Goal: Obtain resource: Download file/media

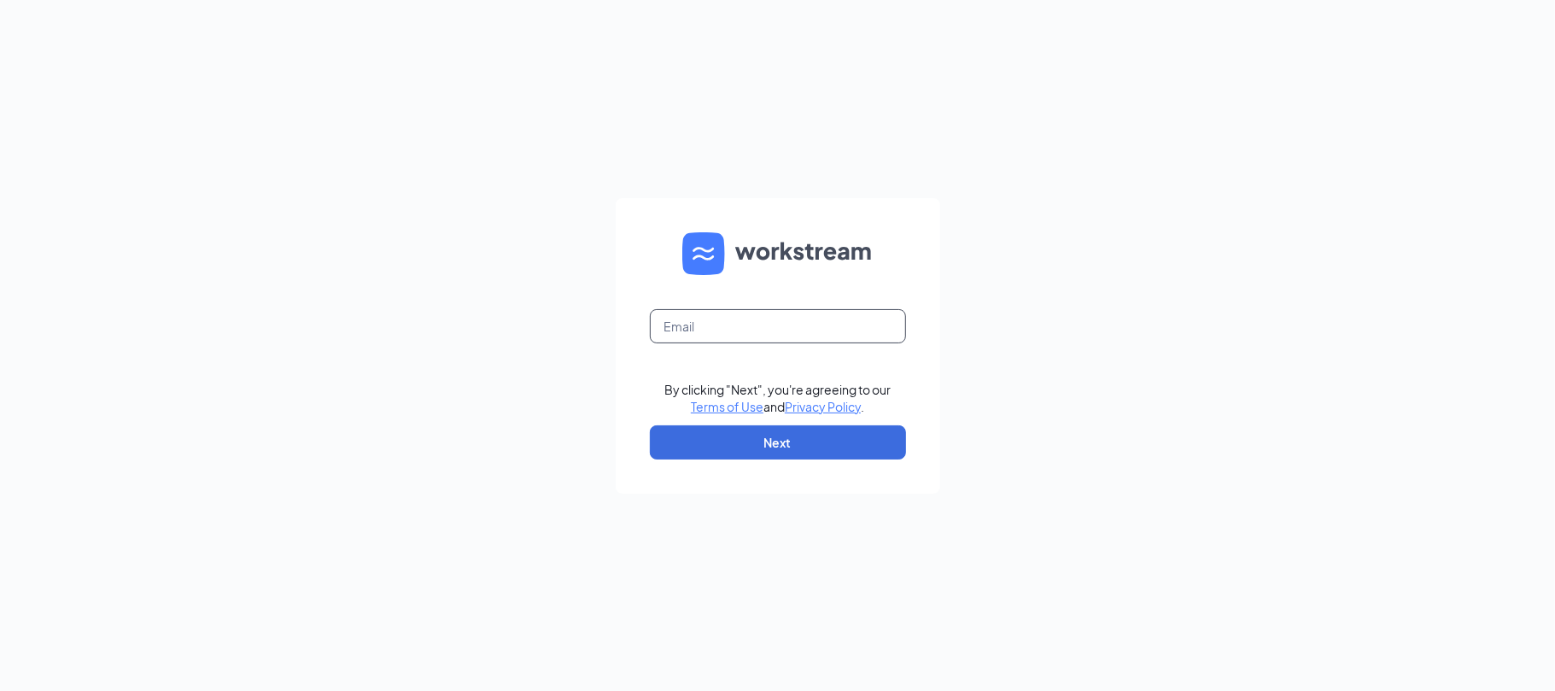
click at [748, 335] on input "text" at bounding box center [778, 326] width 256 height 34
type input "junaid@bajcogroup.net"
click at [766, 446] on button "Next" at bounding box center [778, 442] width 256 height 34
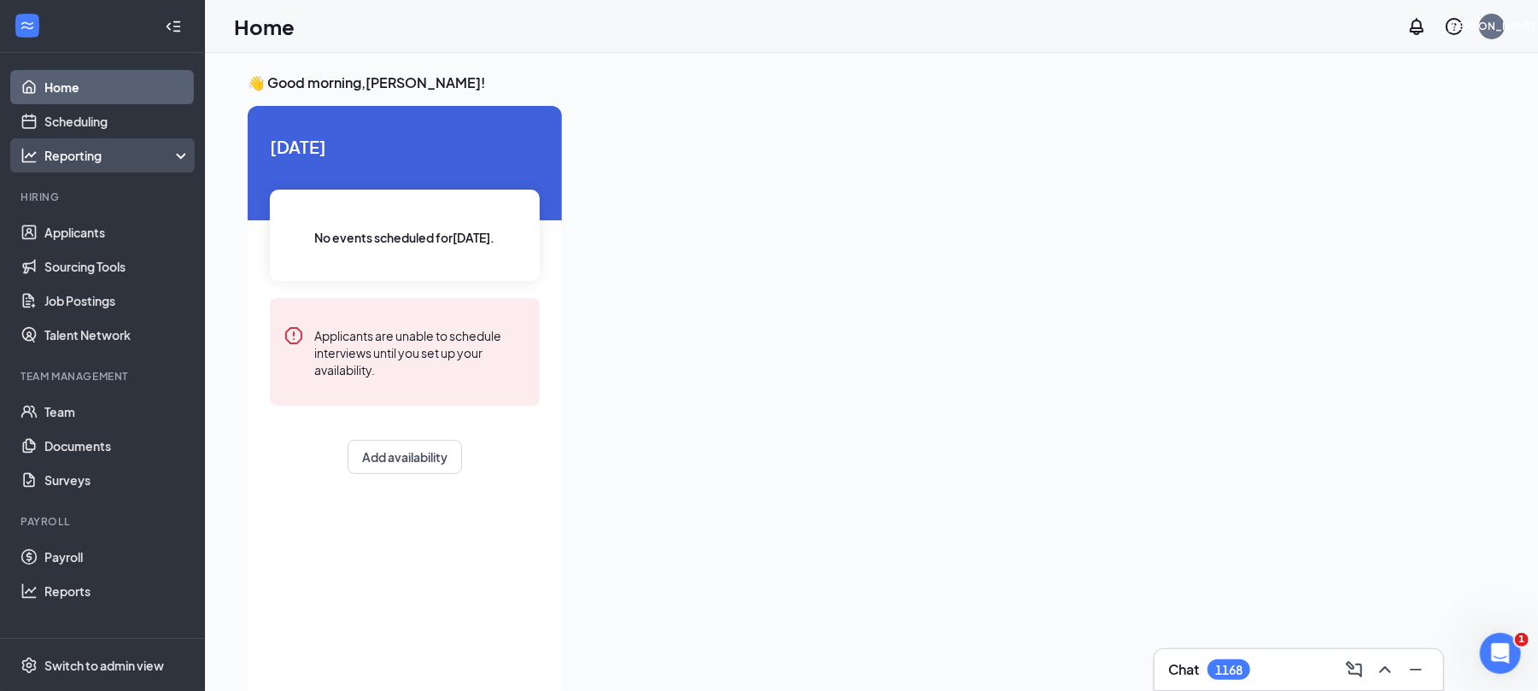
click at [79, 159] on div "Reporting" at bounding box center [117, 155] width 147 height 17
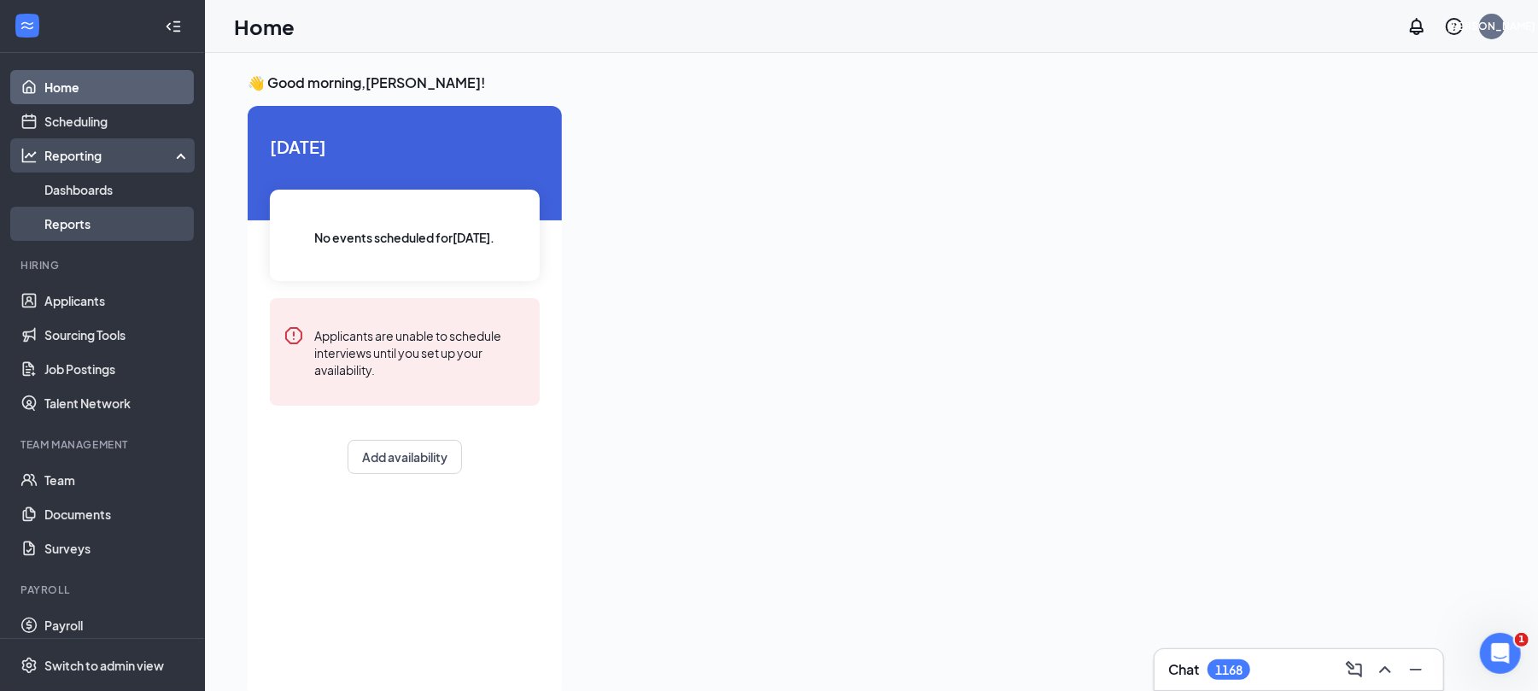
click at [96, 224] on link "Reports" at bounding box center [117, 224] width 146 height 34
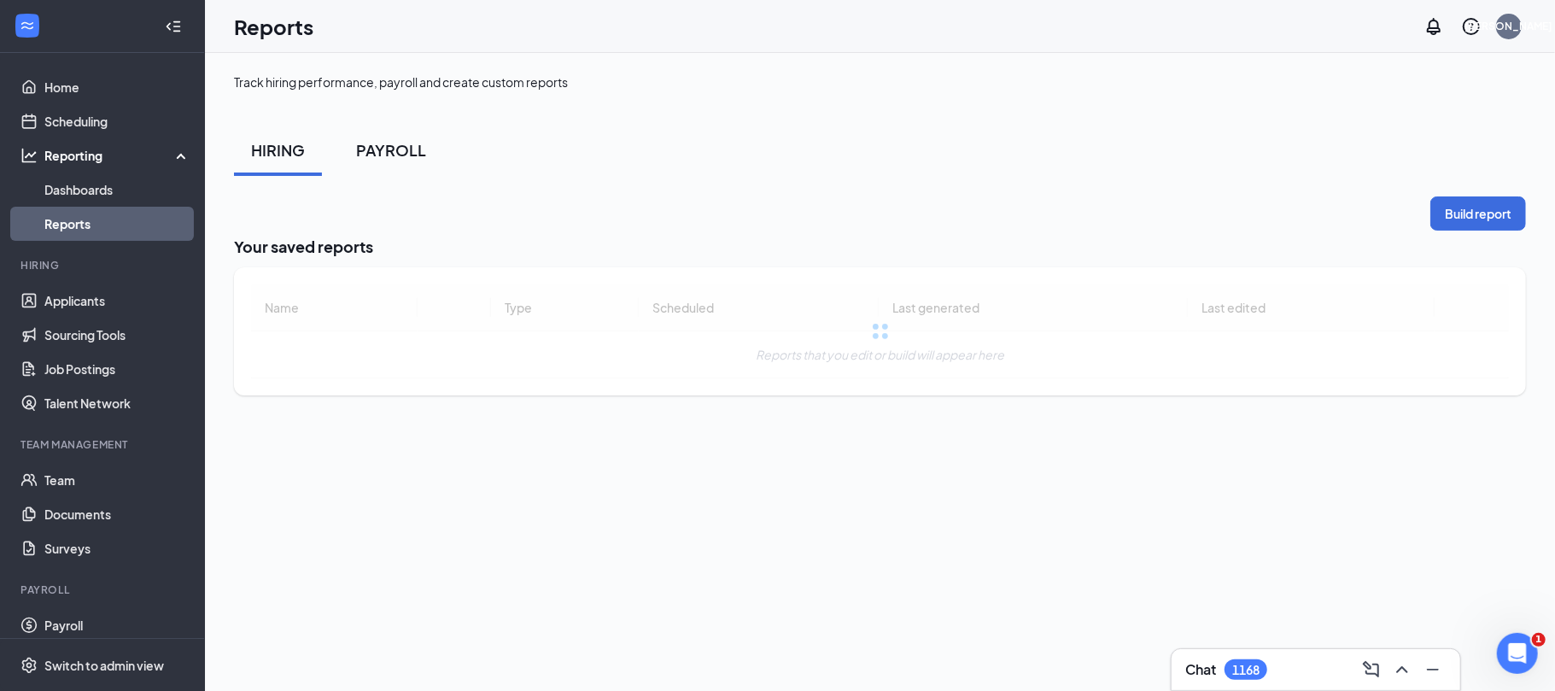
click at [383, 145] on div "PAYROLL" at bounding box center [391, 149] width 70 height 21
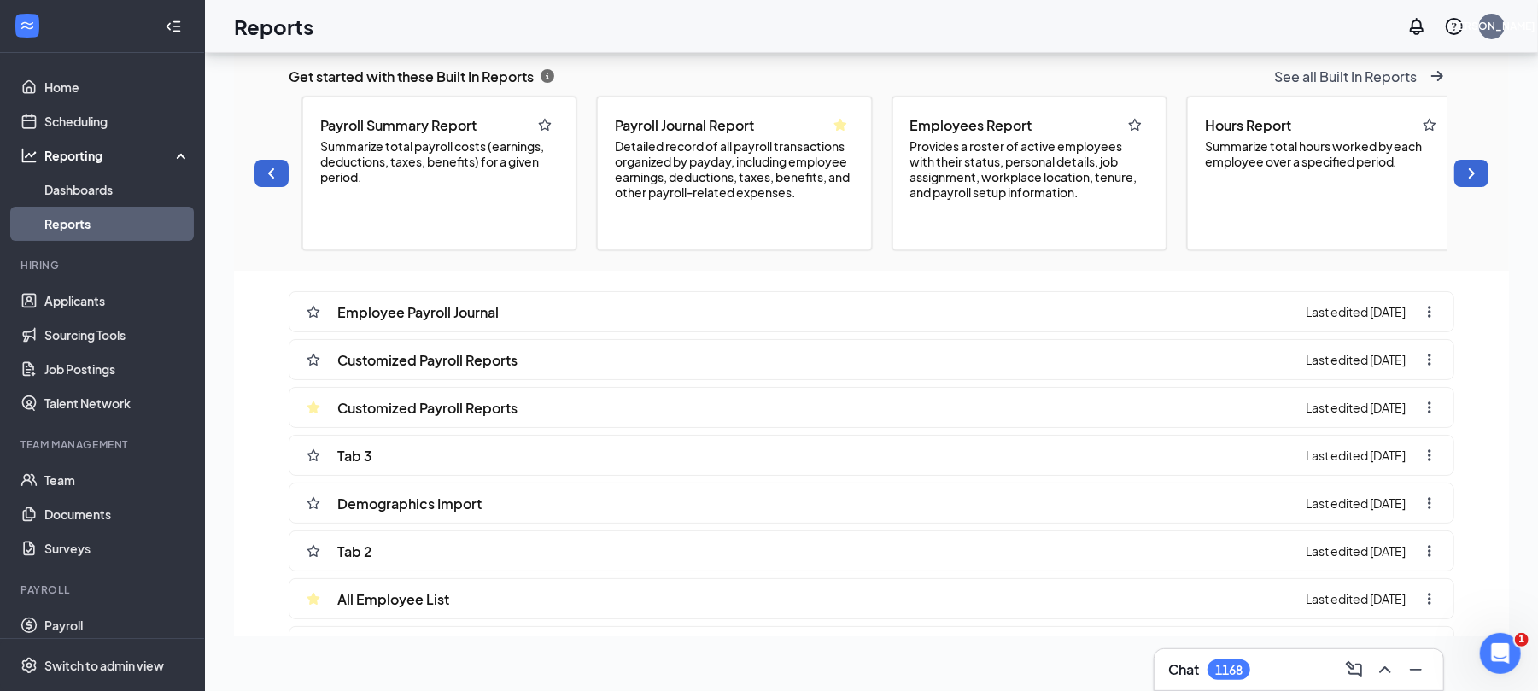
scroll to position [810, 1275]
click at [441, 369] on span "Customized Payroll Reports" at bounding box center [427, 360] width 180 height 18
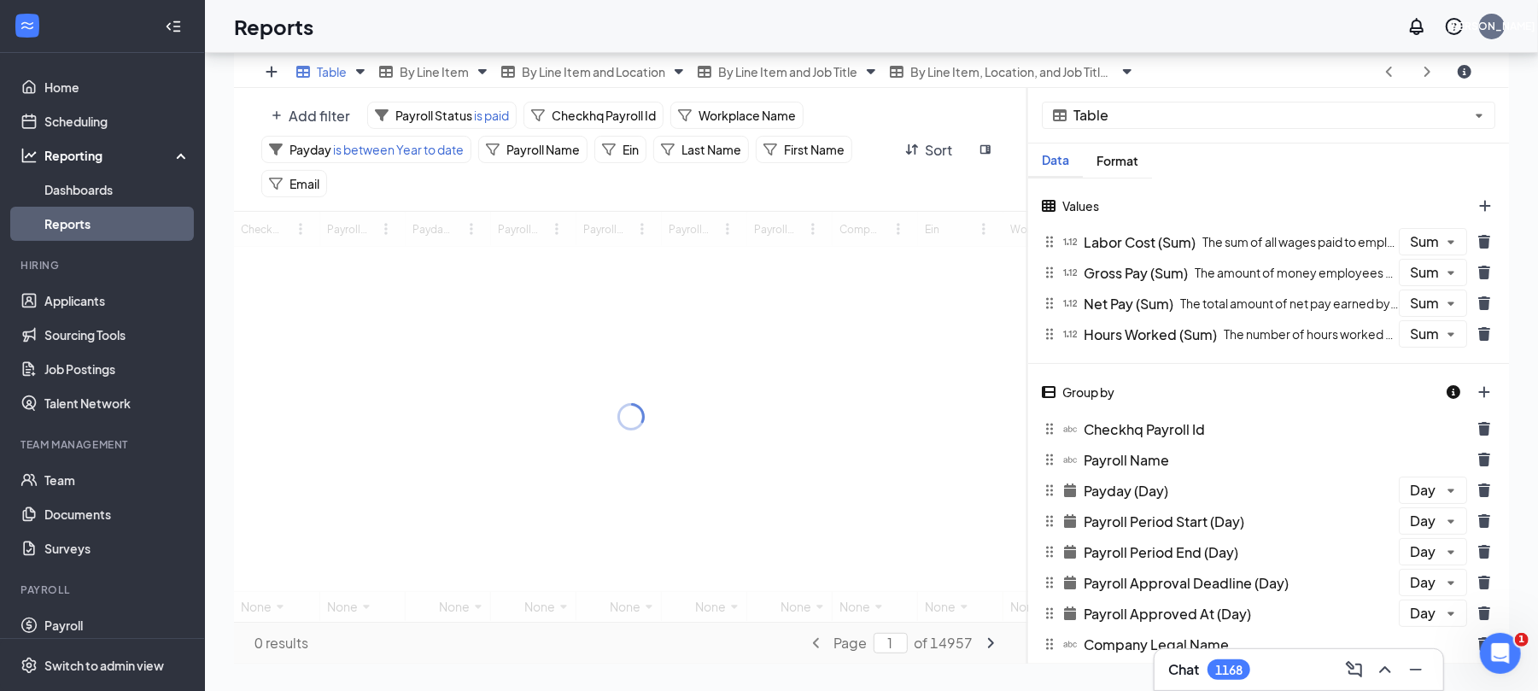
scroll to position [109, 0]
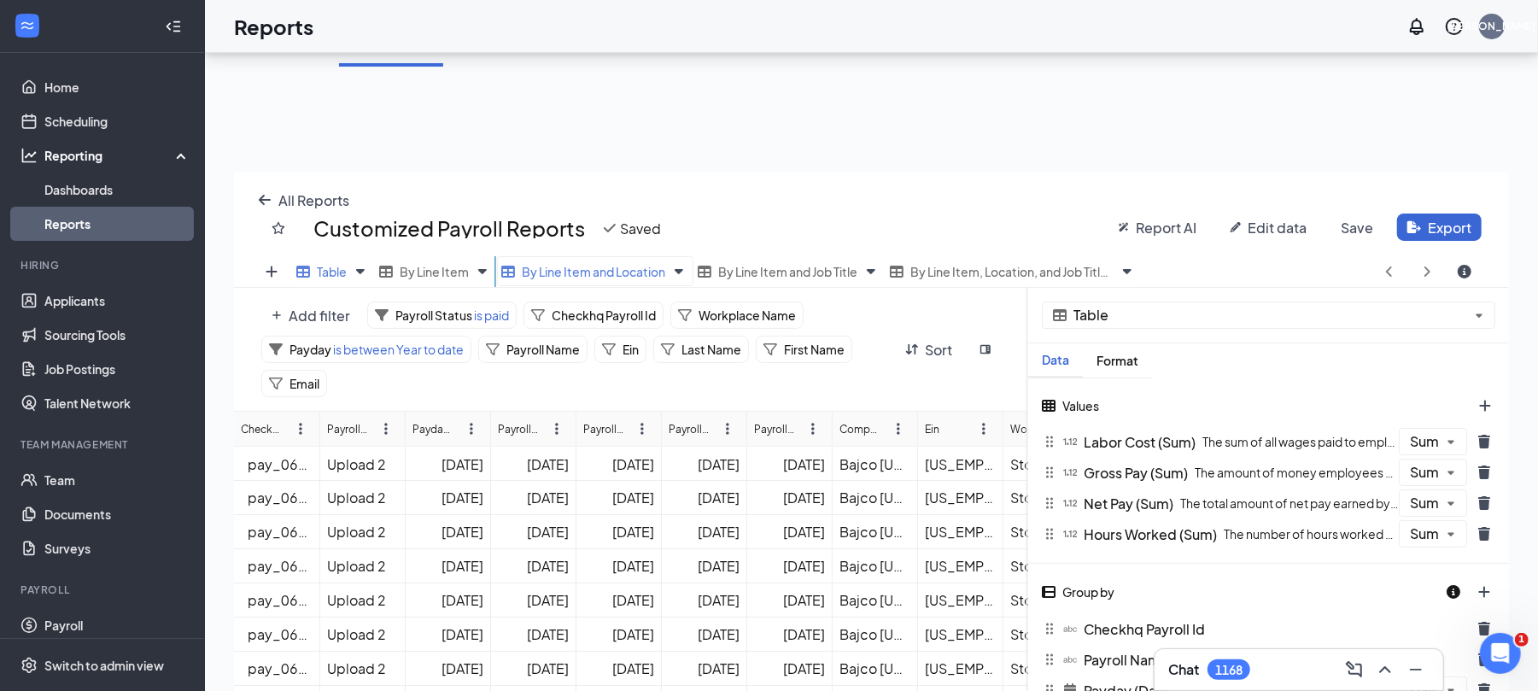
click at [569, 272] on span "By Line Item and Location" at bounding box center [593, 271] width 143 height 15
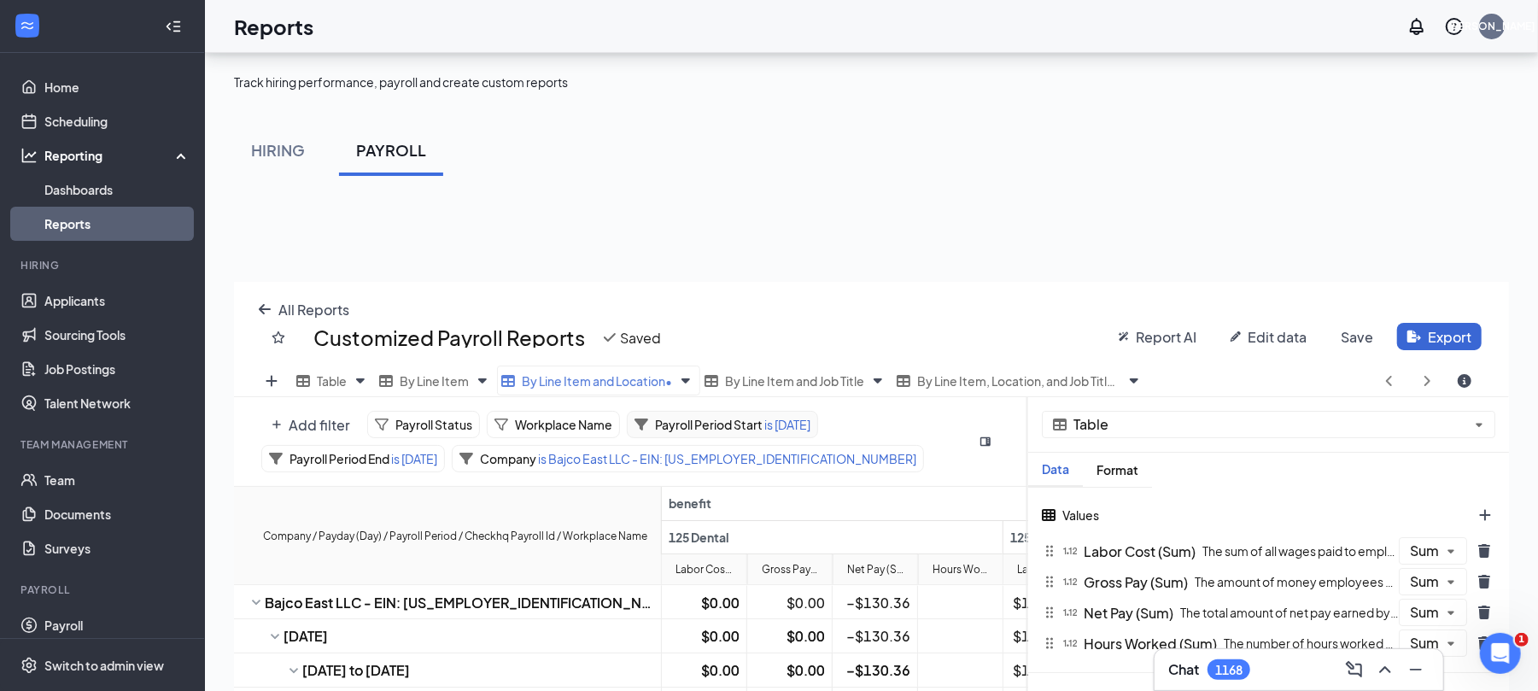
scroll to position [114, 0]
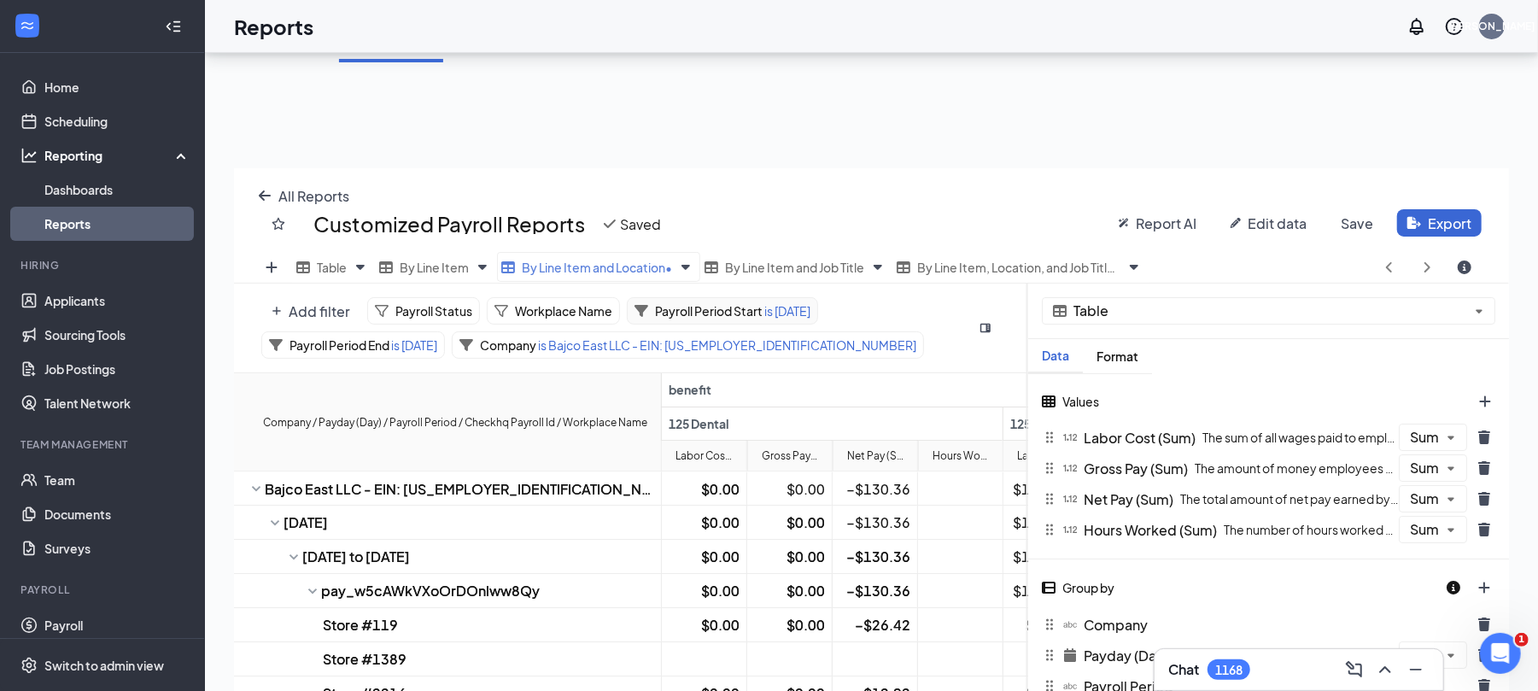
click at [780, 313] on span "is [DATE]" at bounding box center [787, 310] width 48 height 15
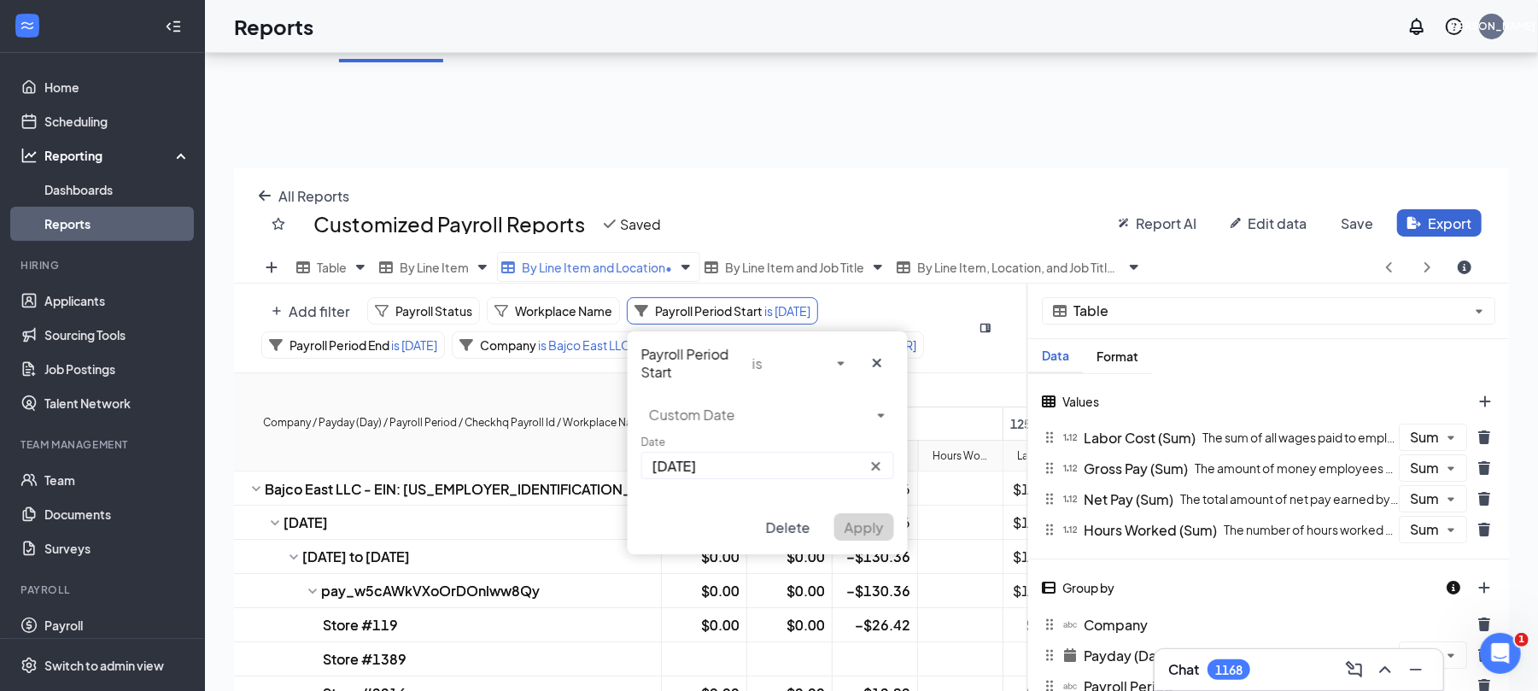
click at [746, 452] on input "[DATE]" at bounding box center [767, 465] width 253 height 27
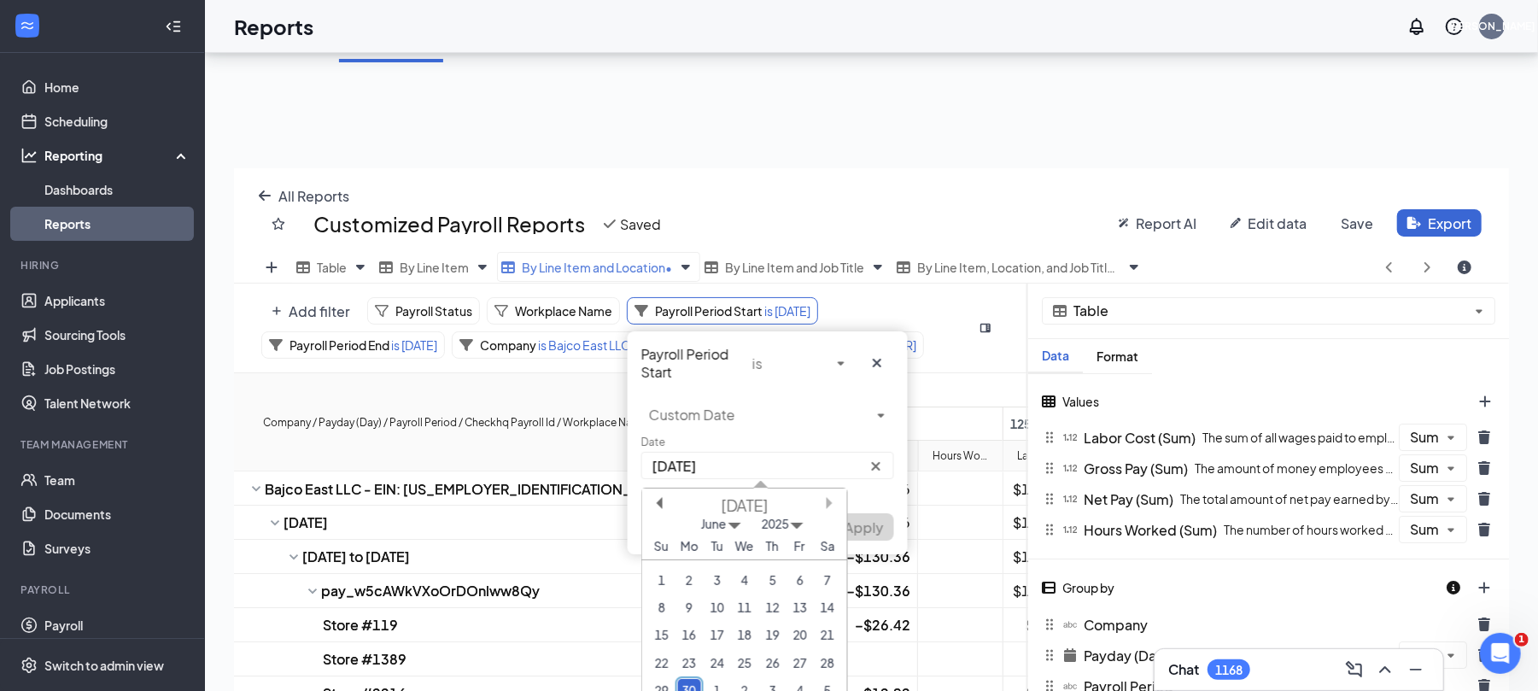
click at [828, 497] on button "Next Month" at bounding box center [833, 503] width 12 height 12
click at [685, 605] on div "4" at bounding box center [688, 607] width 23 height 23
type input "[DATE]"
click at [869, 524] on span "Apply" at bounding box center [863, 527] width 39 height 18
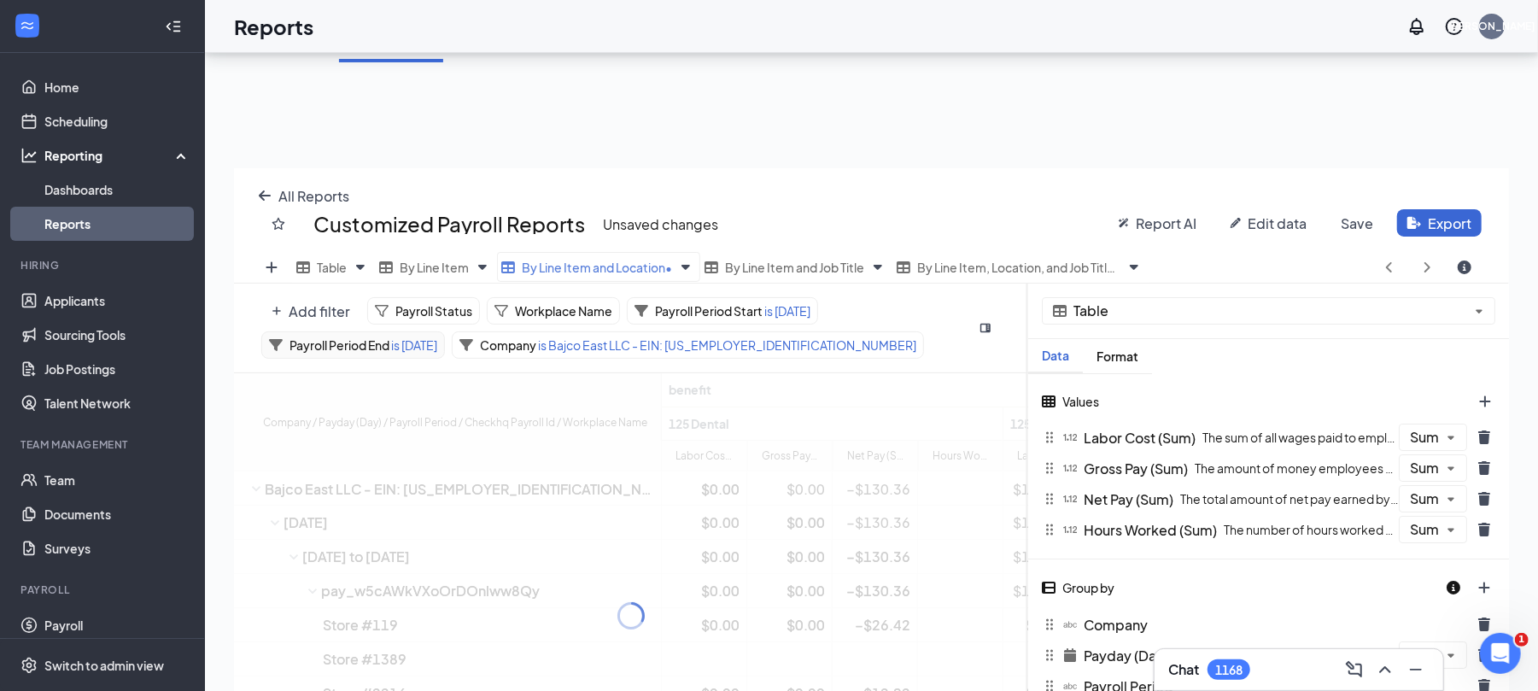
click at [441, 336] on div "Payroll Period End is [DATE]" at bounding box center [353, 344] width 184 height 27
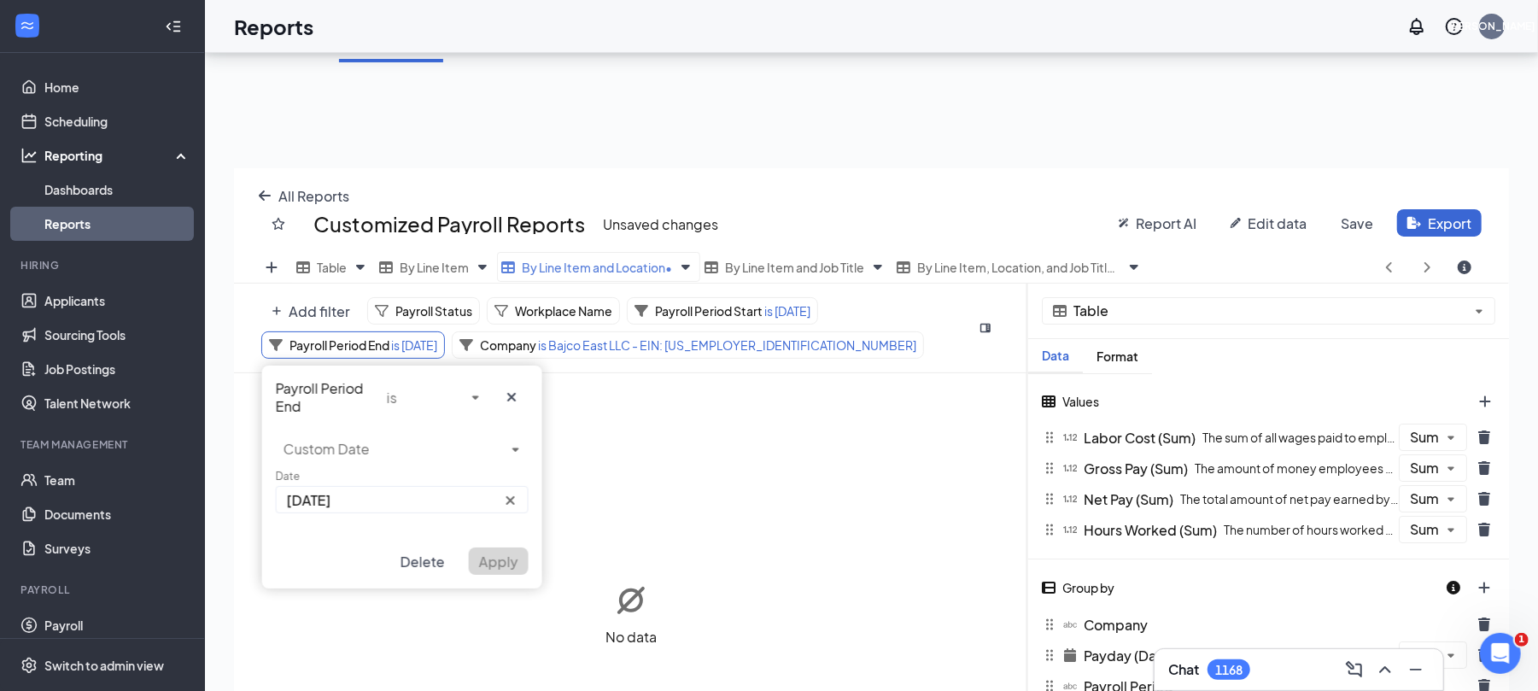
click at [372, 500] on input "[DATE]" at bounding box center [402, 499] width 253 height 27
click at [463, 537] on button "Next Month" at bounding box center [467, 537] width 12 height 12
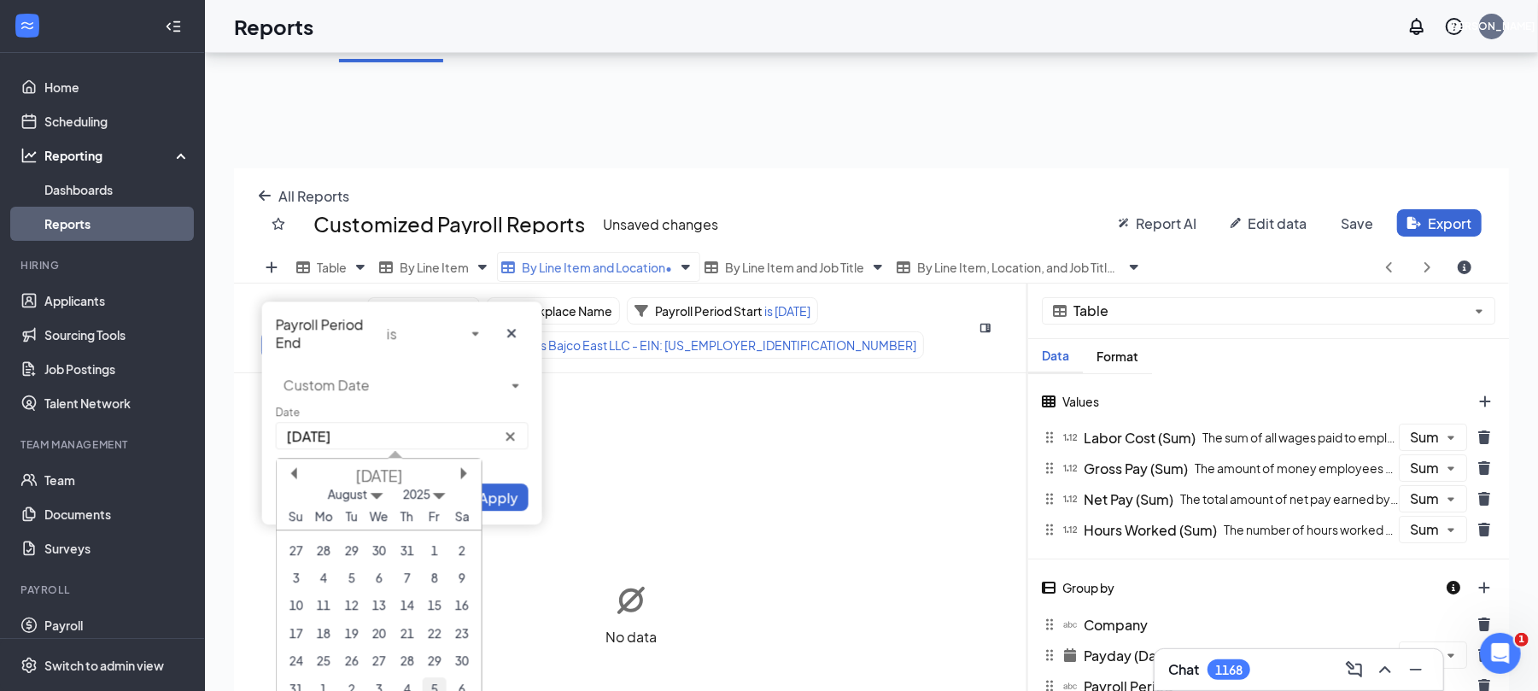
scroll to position [227, 0]
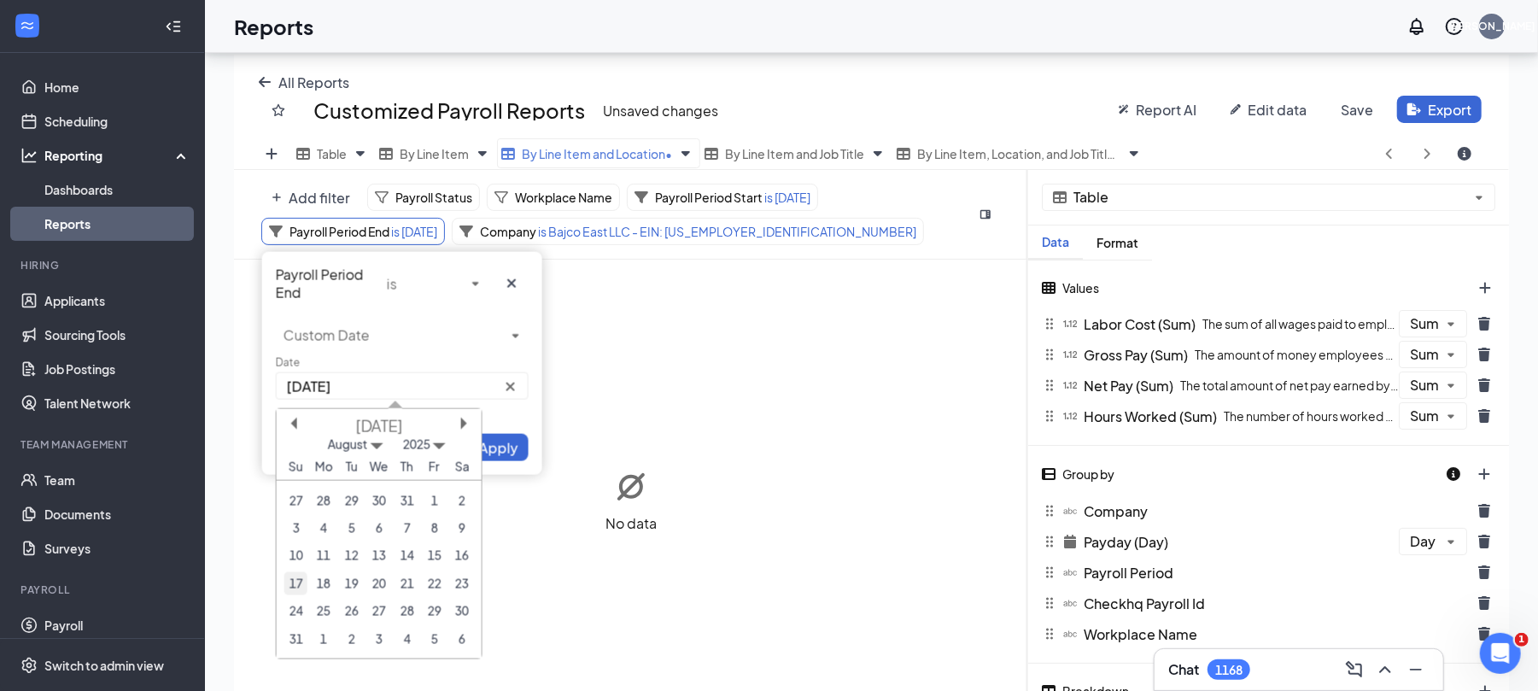
click at [295, 572] on div "17" at bounding box center [295, 583] width 23 height 23
type input "[DATE]"
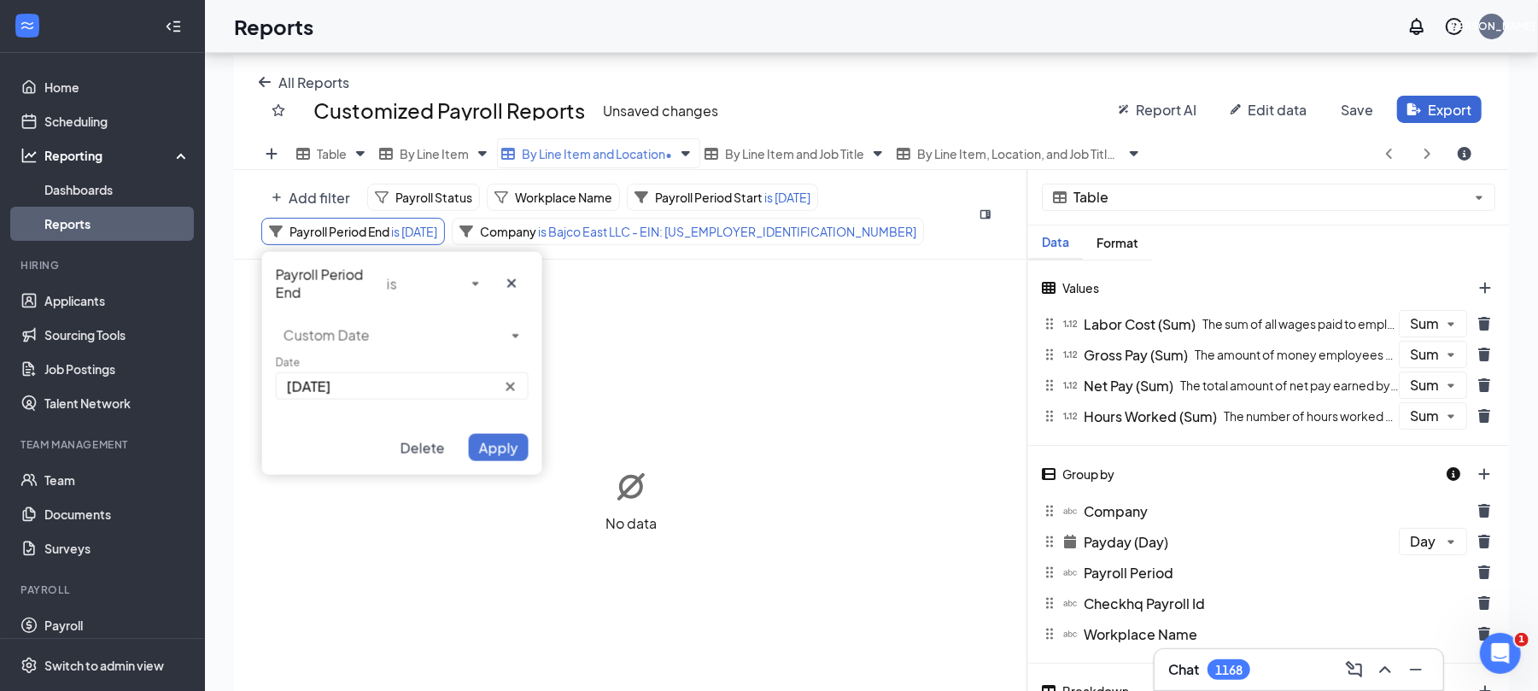
click at [486, 444] on span "Apply" at bounding box center [498, 447] width 39 height 18
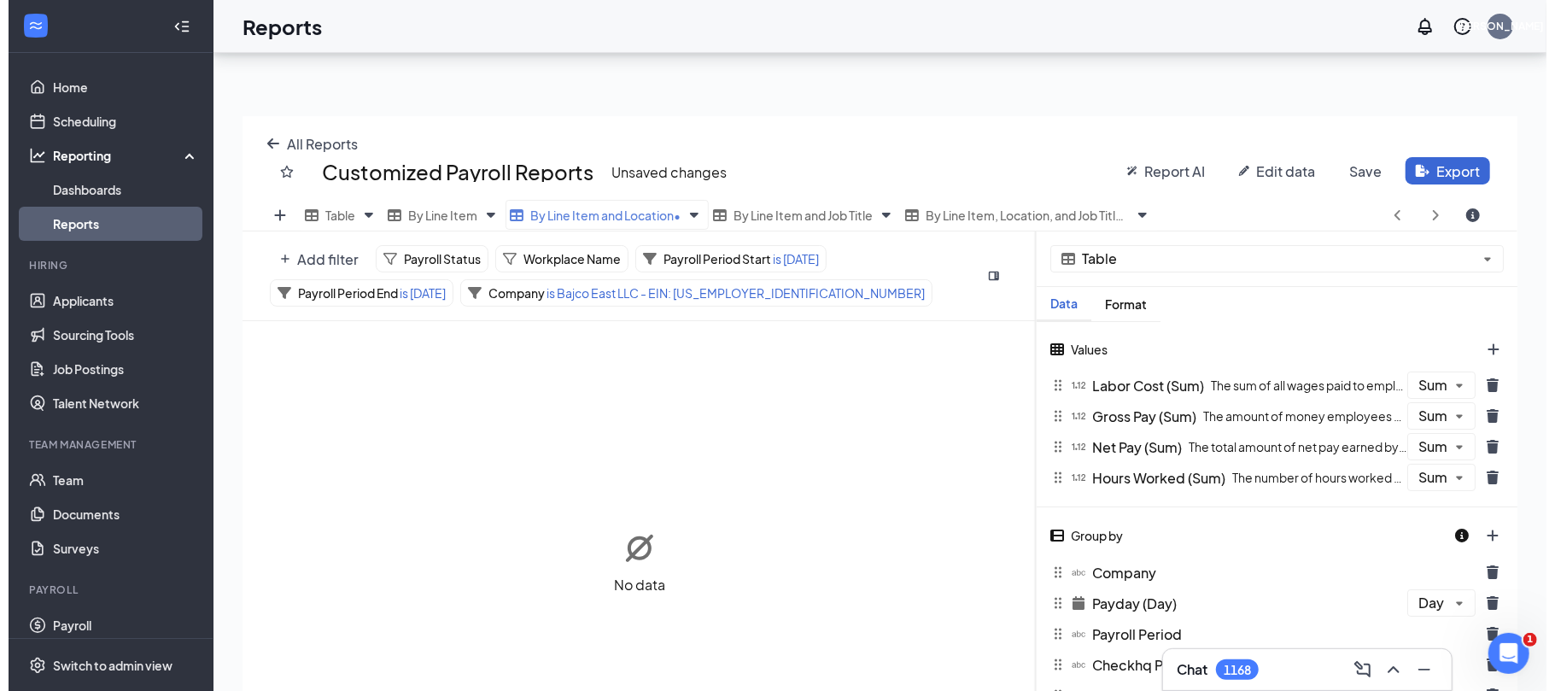
scroll to position [114, 0]
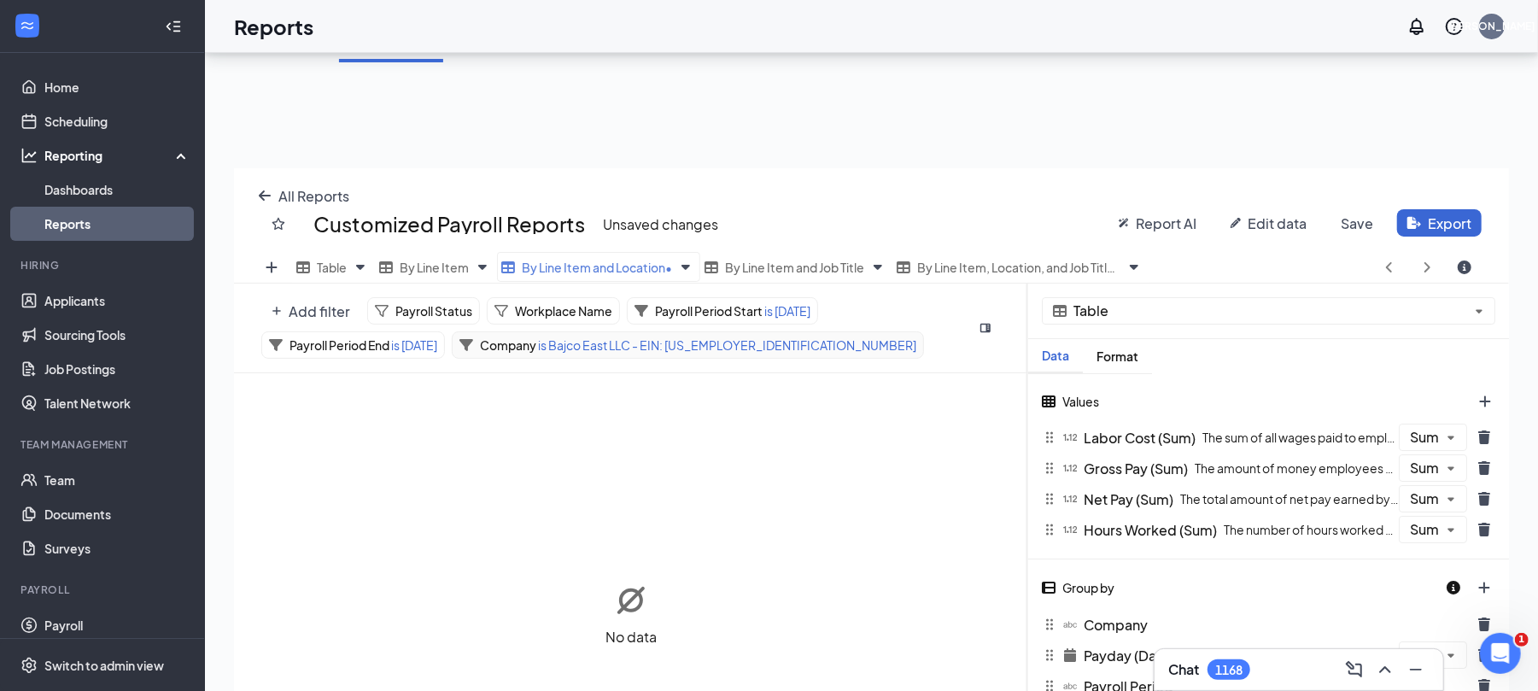
click at [644, 345] on span "is Bajco East LLC - EIN: [US_EMPLOYER_IDENTIFICATION_NUMBER]" at bounding box center [726, 344] width 380 height 15
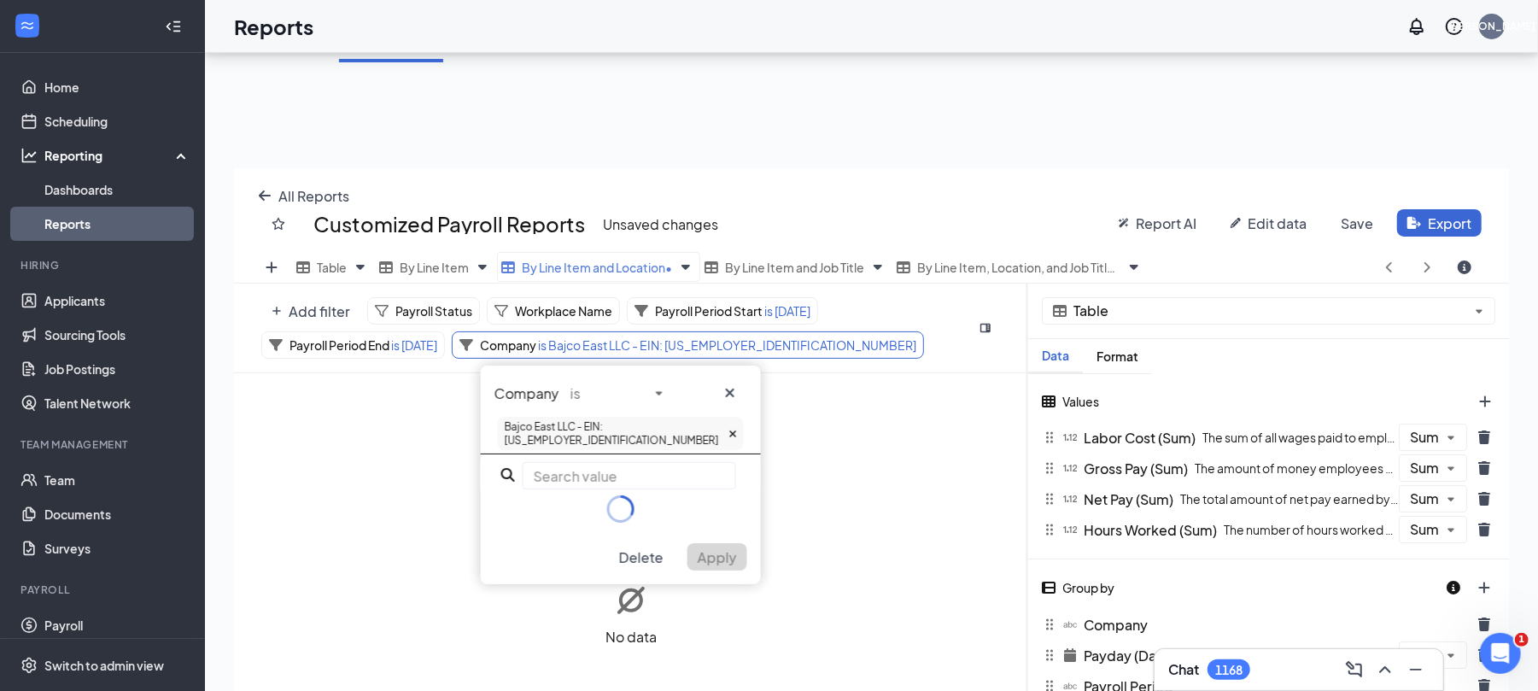
click at [560, 462] on input "text" at bounding box center [629, 475] width 213 height 27
click at [729, 429] on icon at bounding box center [733, 434] width 8 height 10
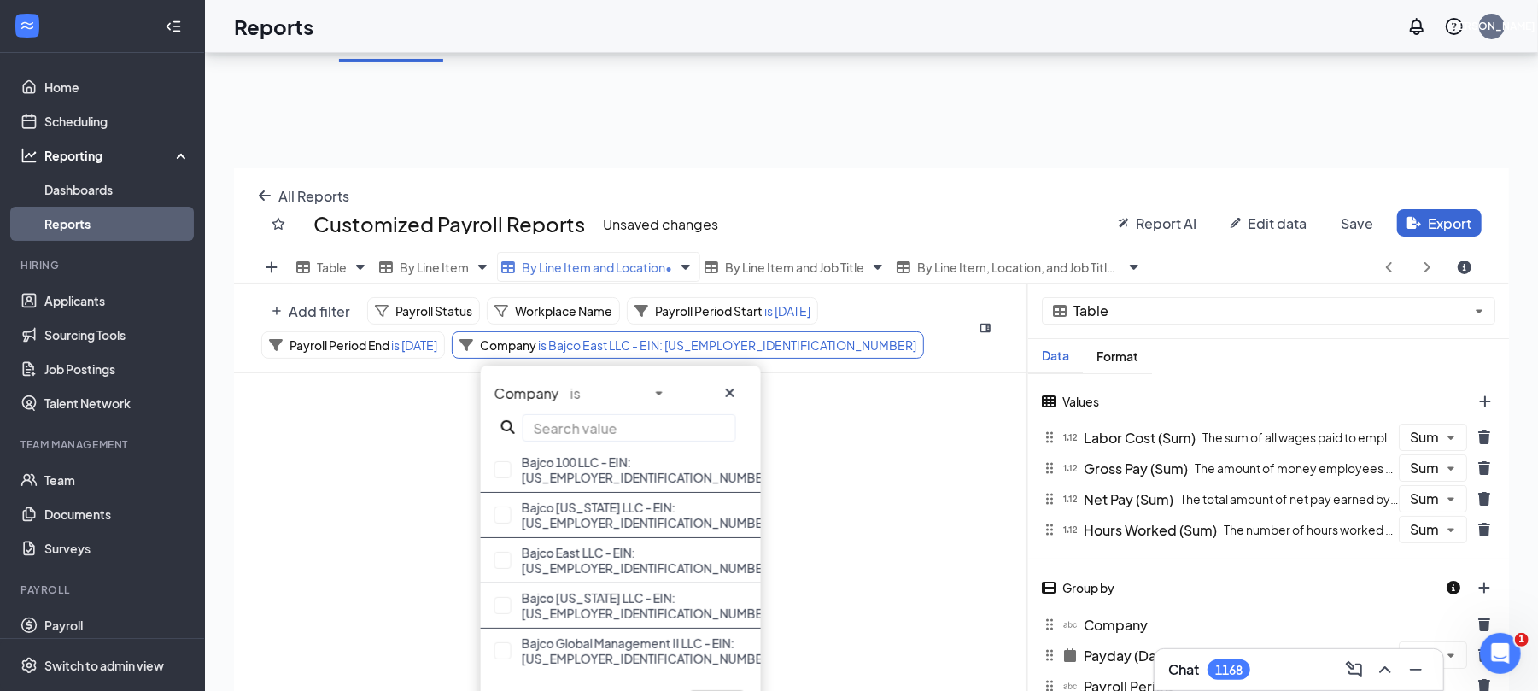
click at [570, 424] on input "text" at bounding box center [629, 427] width 213 height 27
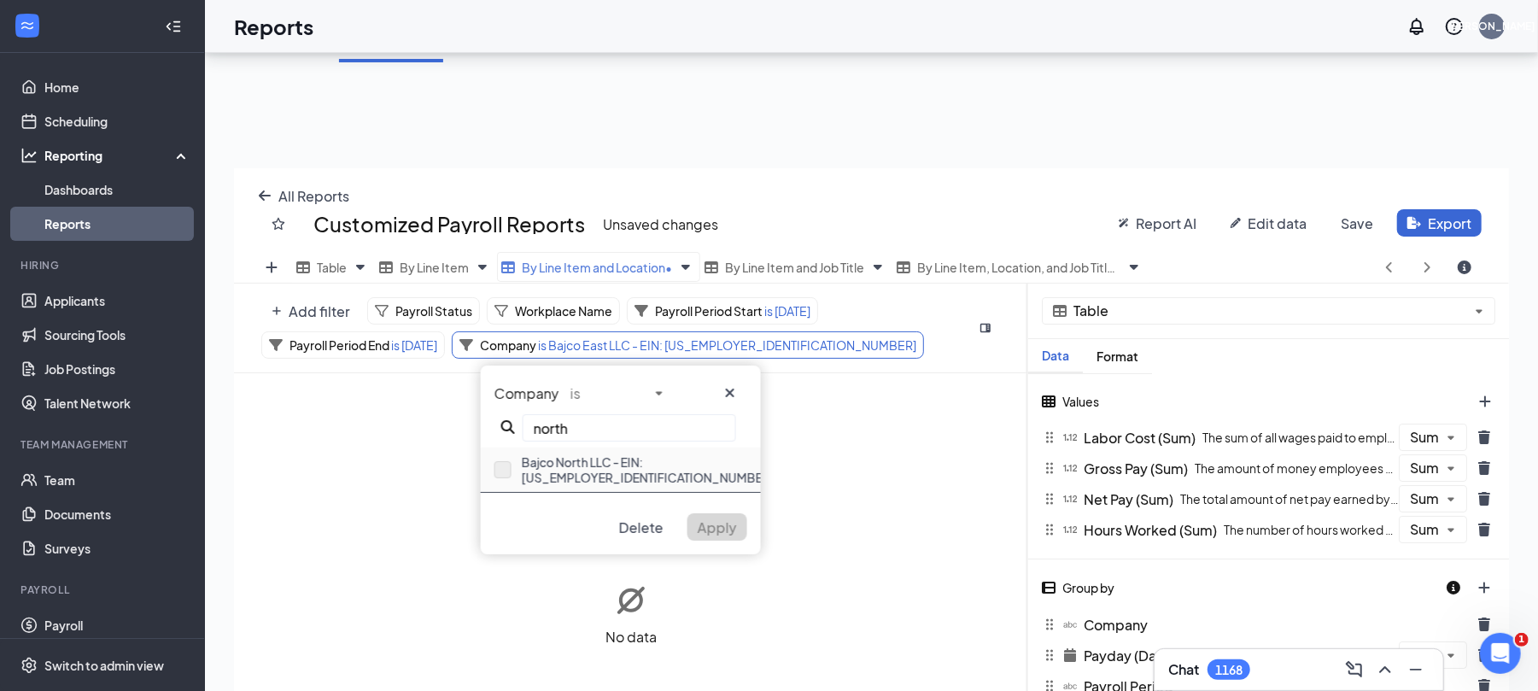
type input "north"
click at [505, 465] on button "button" at bounding box center [502, 469] width 17 height 17
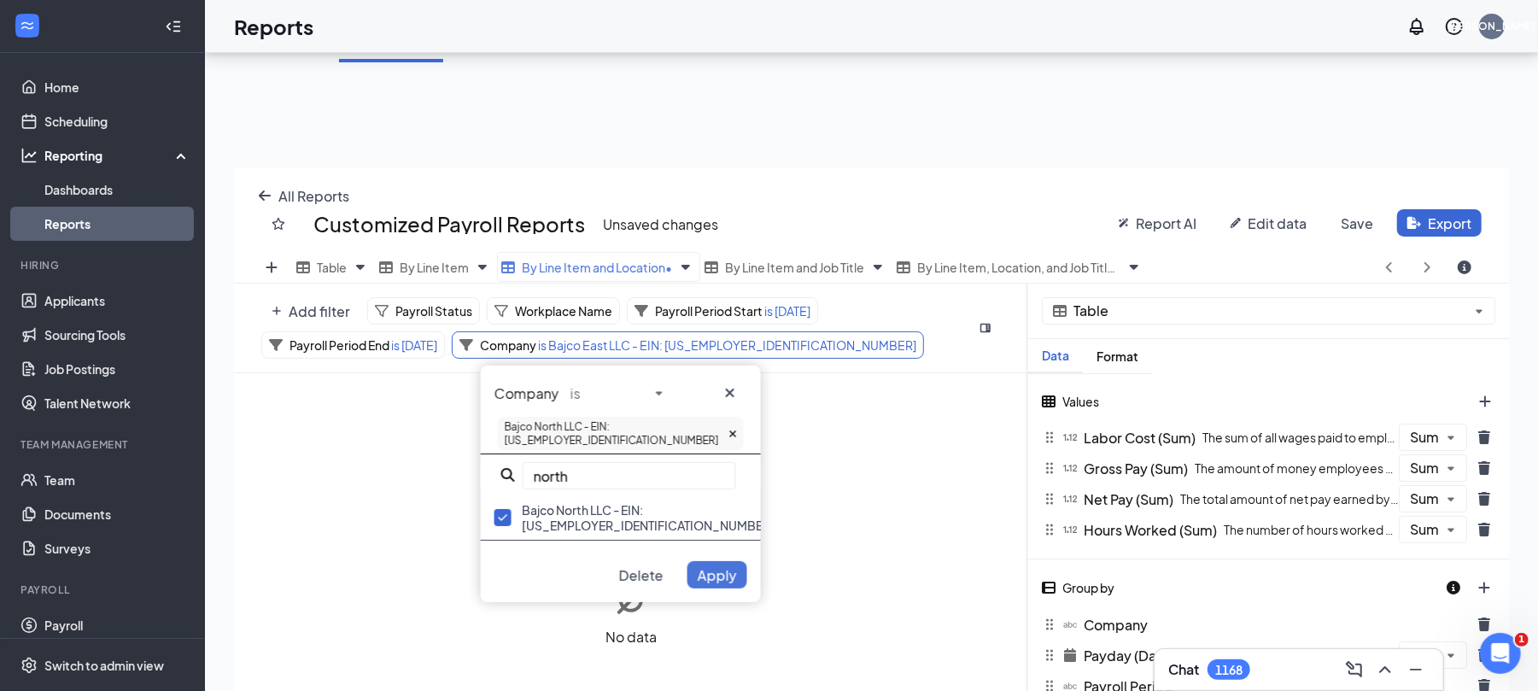
click at [705, 566] on span "Apply" at bounding box center [717, 575] width 39 height 18
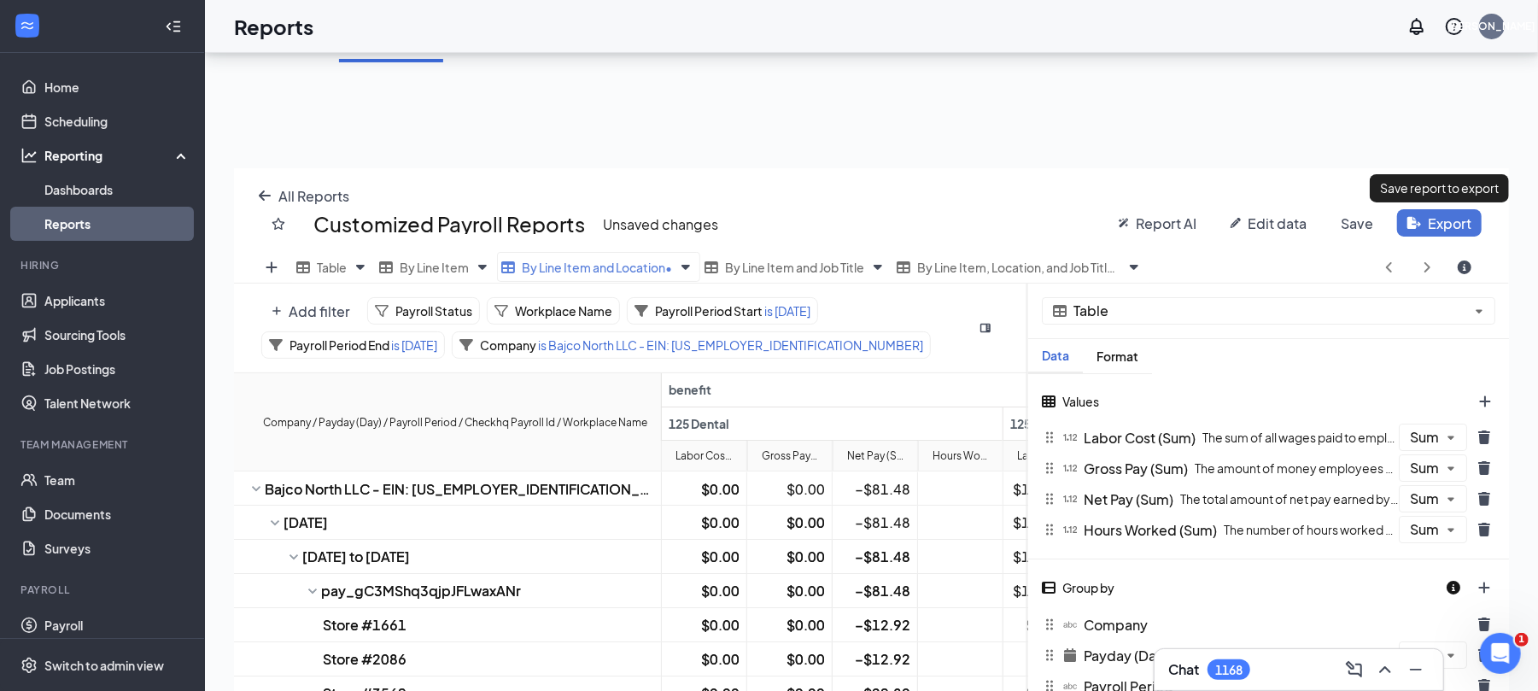
click at [1418, 219] on button "Export" at bounding box center [1439, 222] width 85 height 27
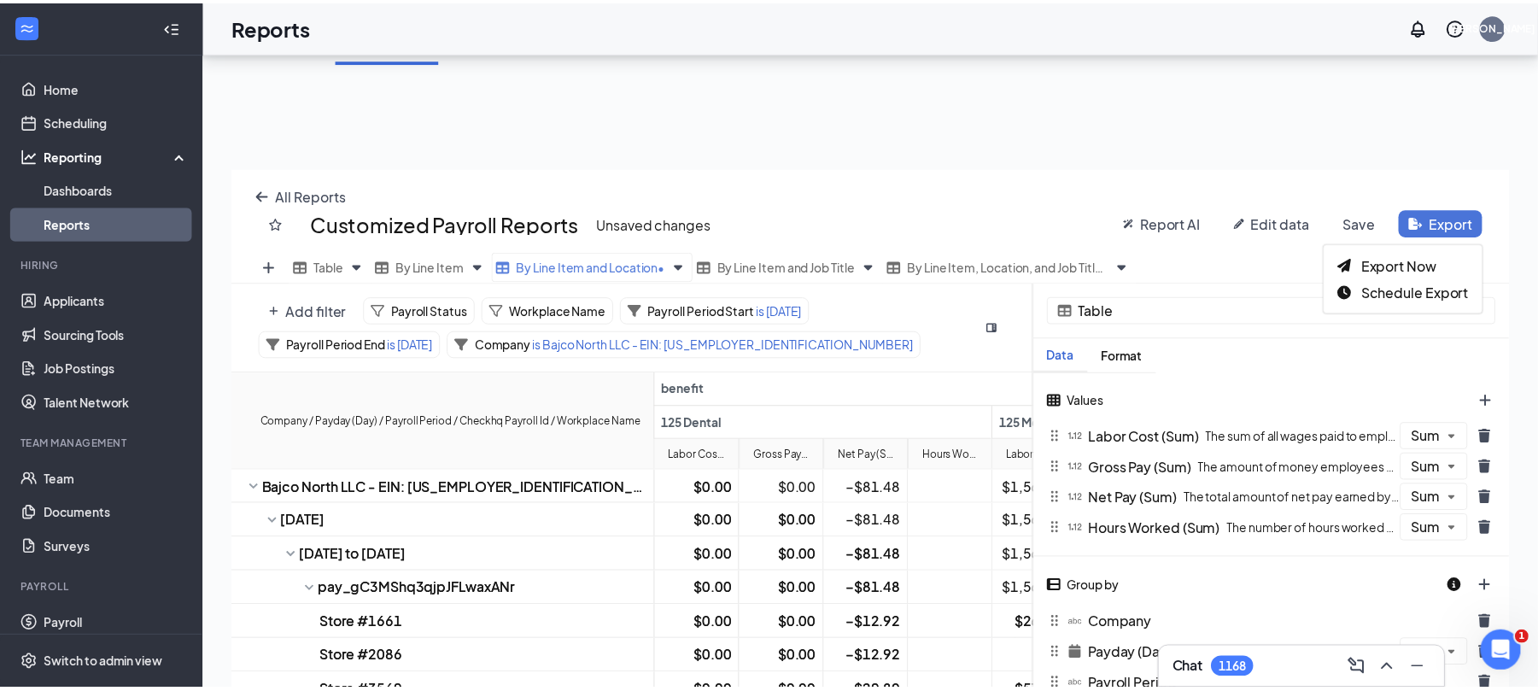
scroll to position [575, 1292]
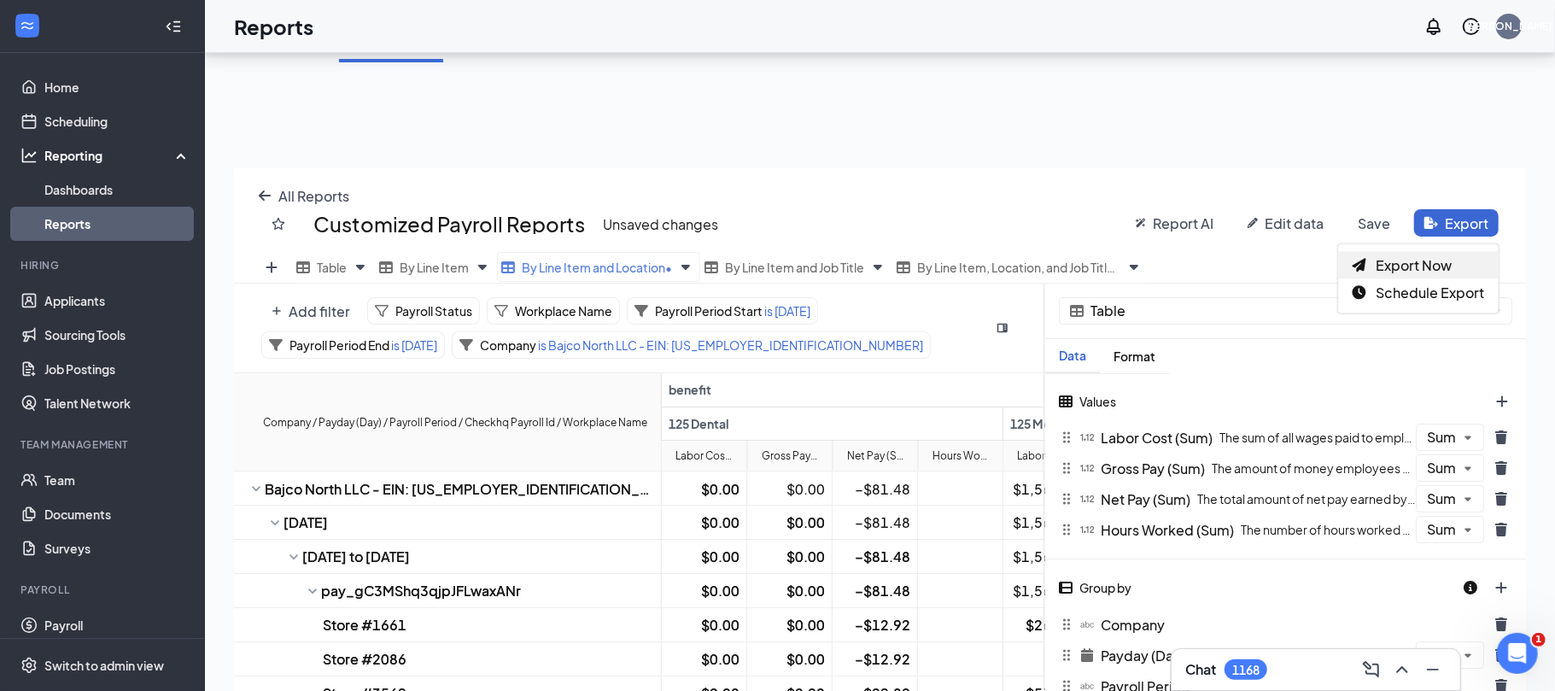
click at [1377, 257] on span "Export Now" at bounding box center [1414, 265] width 76 height 18
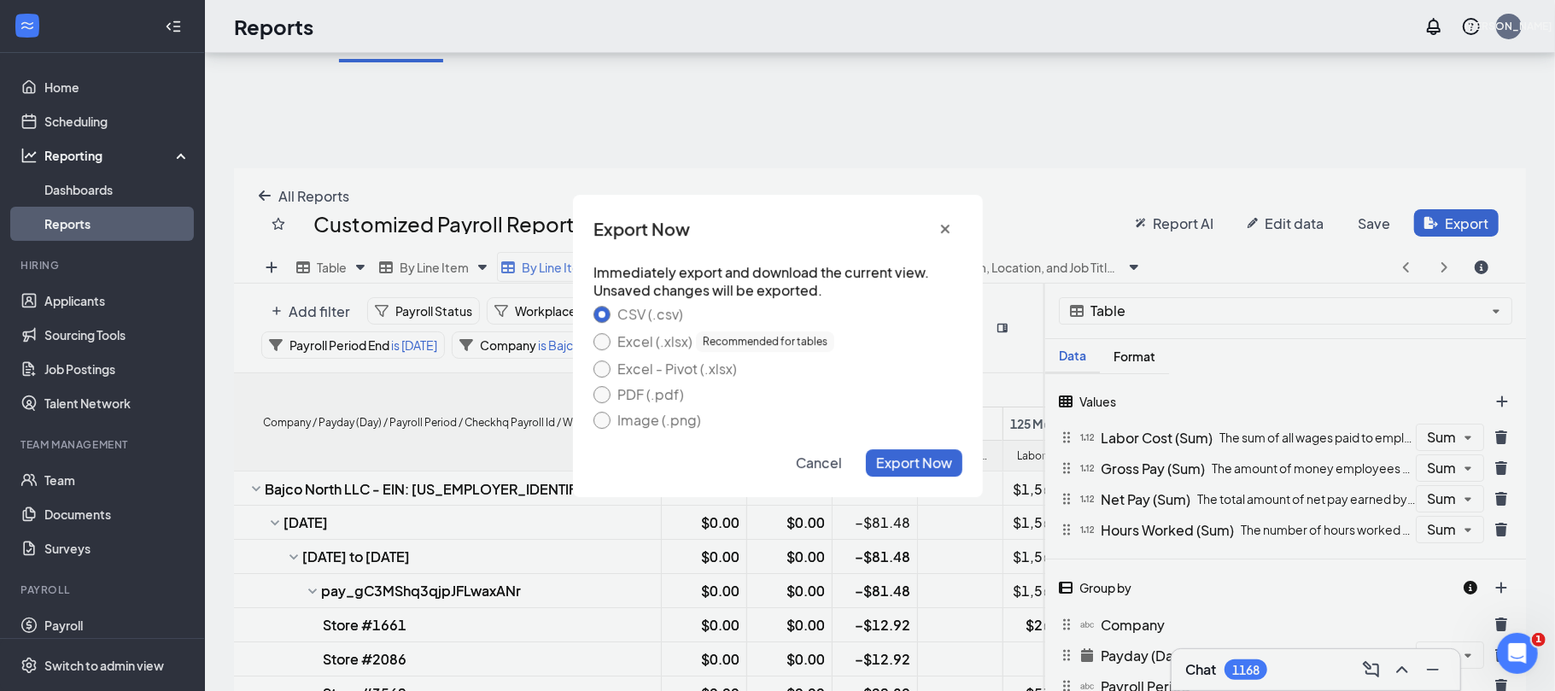
click at [623, 338] on div "Excel (.xlsx) Recommended for tables" at bounding box center [725, 341] width 217 height 20
click at [611, 338] on button "Excel (.xlsx) Recommended for tables" at bounding box center [601, 341] width 17 height 17
click at [907, 453] on span "Export Now" at bounding box center [914, 462] width 76 height 18
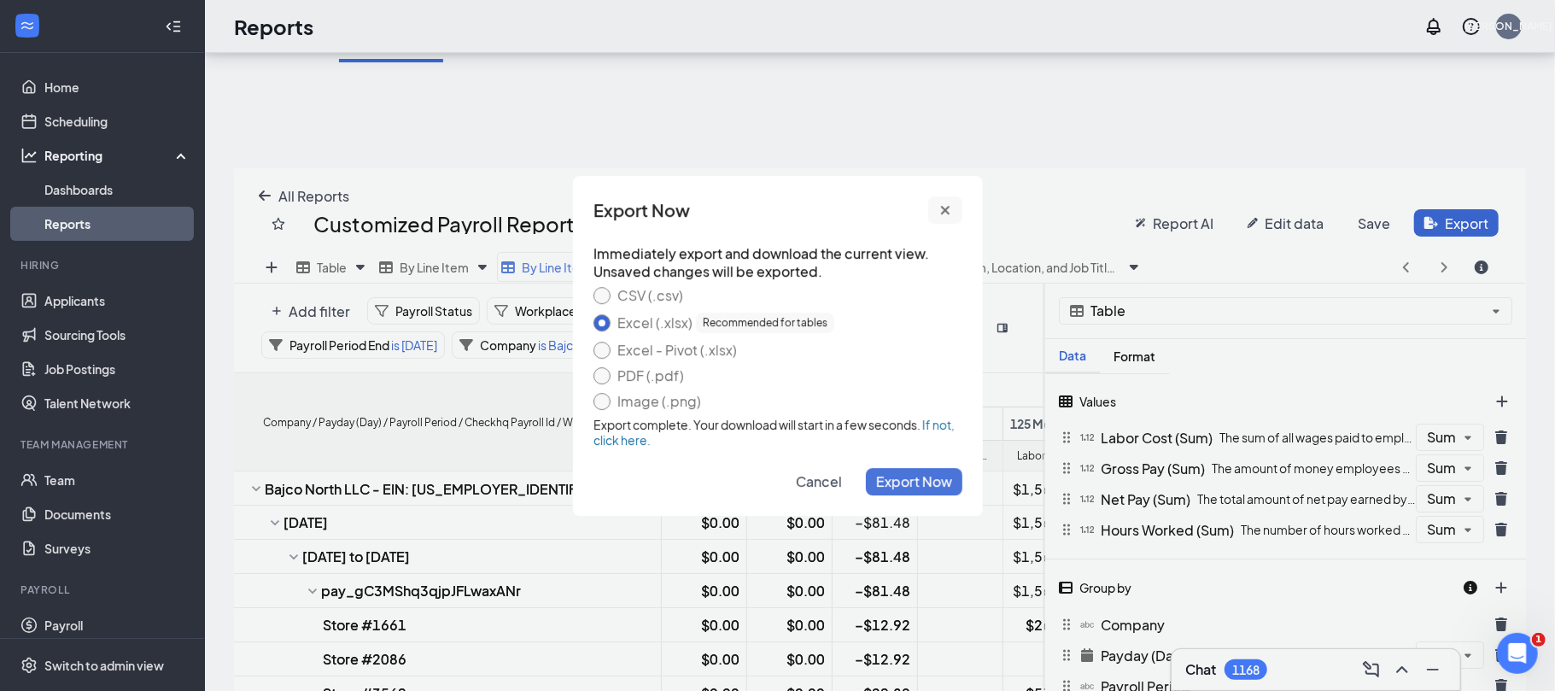
click at [943, 209] on icon "cross icon" at bounding box center [944, 210] width 9 height 9
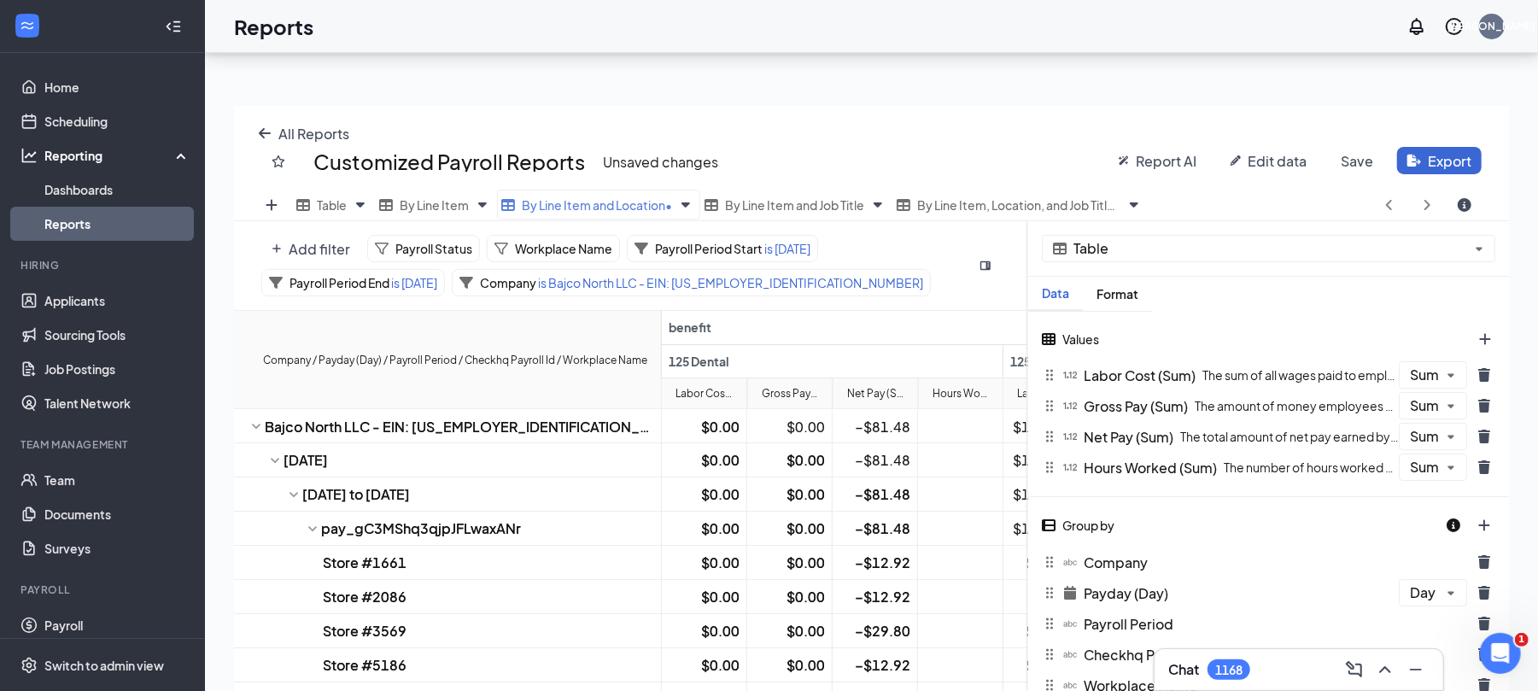
scroll to position [227, 0]
